Goal: Information Seeking & Learning: Learn about a topic

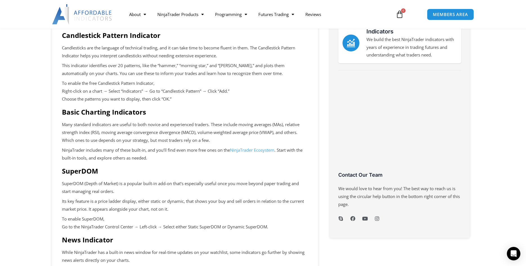
scroll to position [172, 0]
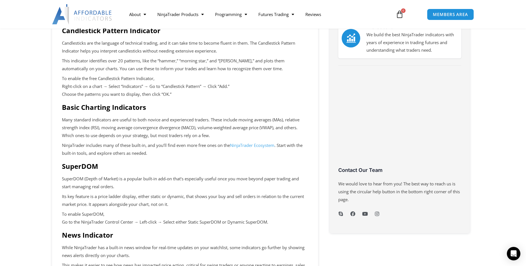
click at [355, 35] on icon "Indicators" at bounding box center [350, 38] width 9 height 9
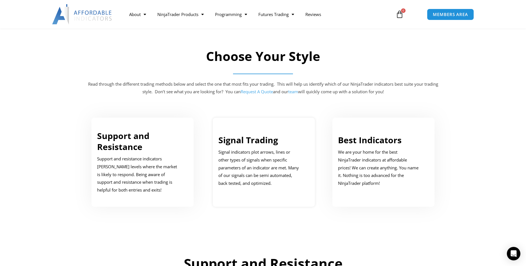
scroll to position [230, 0]
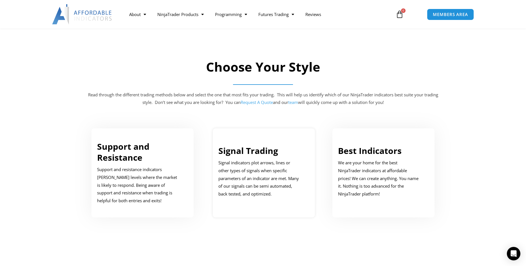
click at [251, 145] on div "Signal Trading Signal indicators plot arrows, lines or other types of signals w…" at bounding box center [263, 170] width 91 height 66
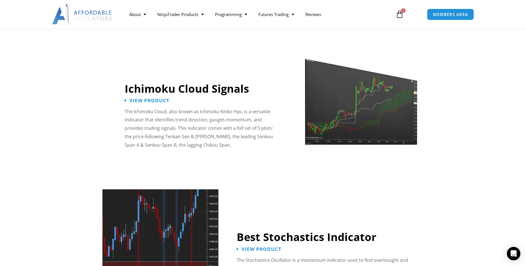
scroll to position [979, 0]
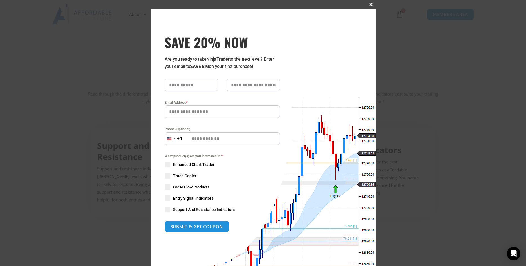
scroll to position [230, 0]
click at [371, 6] on span "SAVE 20% NOW popup" at bounding box center [371, 4] width 9 height 3
